Goal: Find specific page/section: Find specific page/section

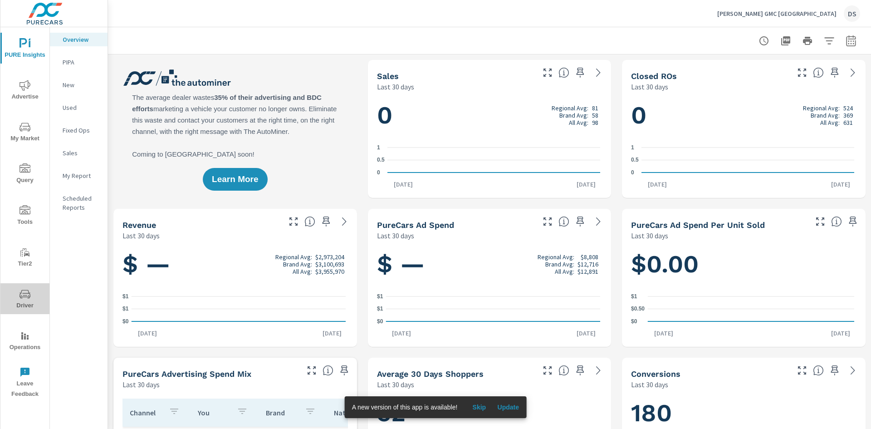
click at [27, 286] on button "Driver" at bounding box center [24, 298] width 49 height 31
